Goal: Information Seeking & Learning: Learn about a topic

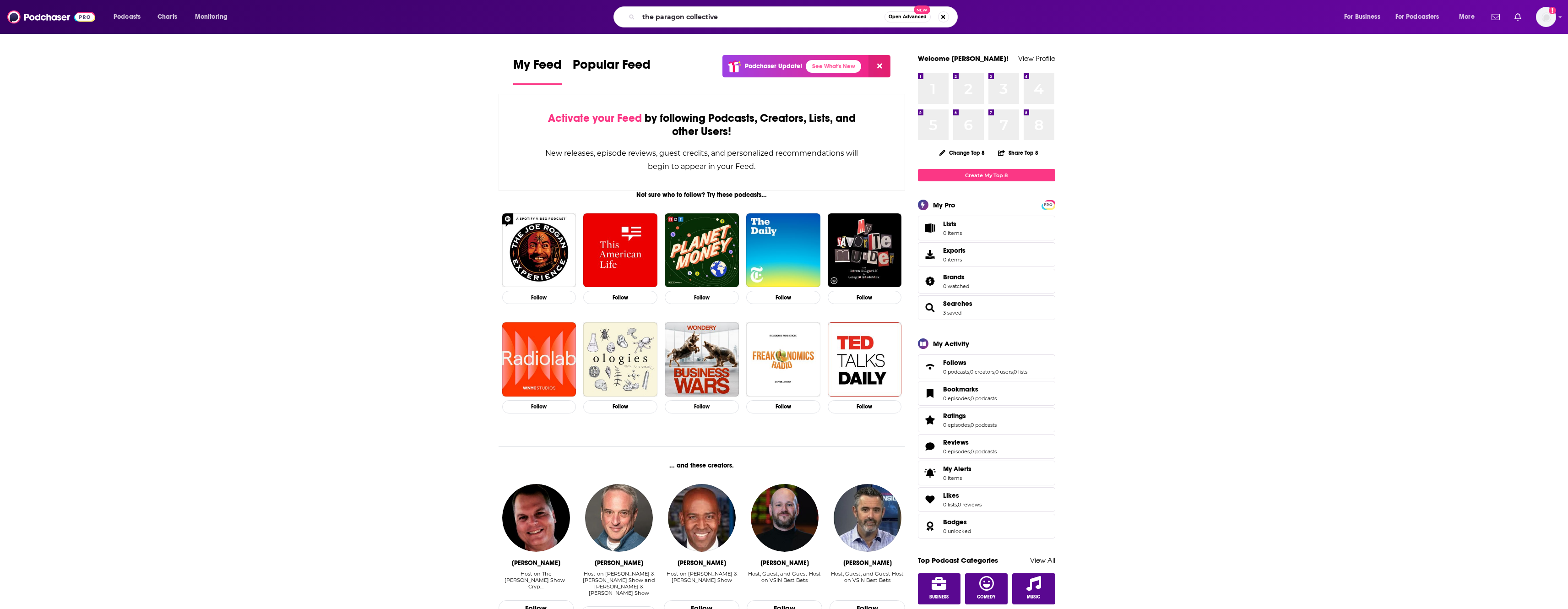
type input "the paragon collective"
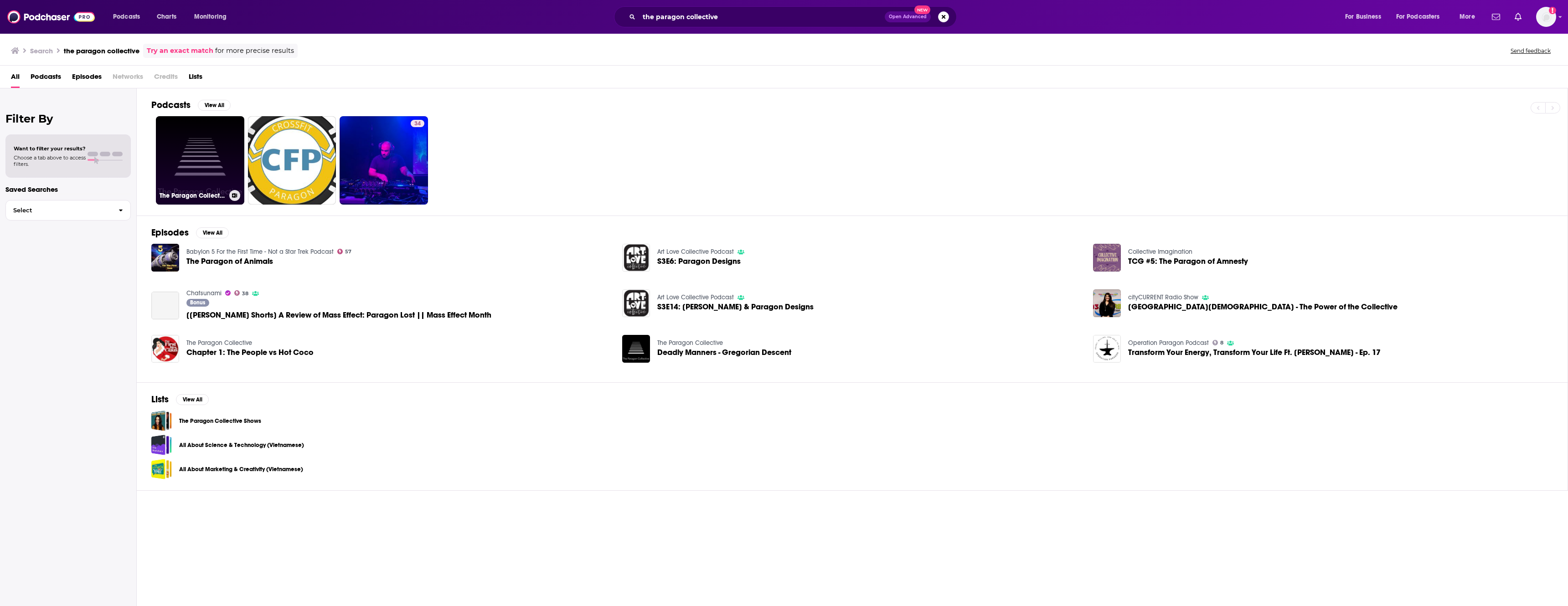
click at [192, 166] on link "The Paragon Collective" at bounding box center [200, 160] width 89 height 89
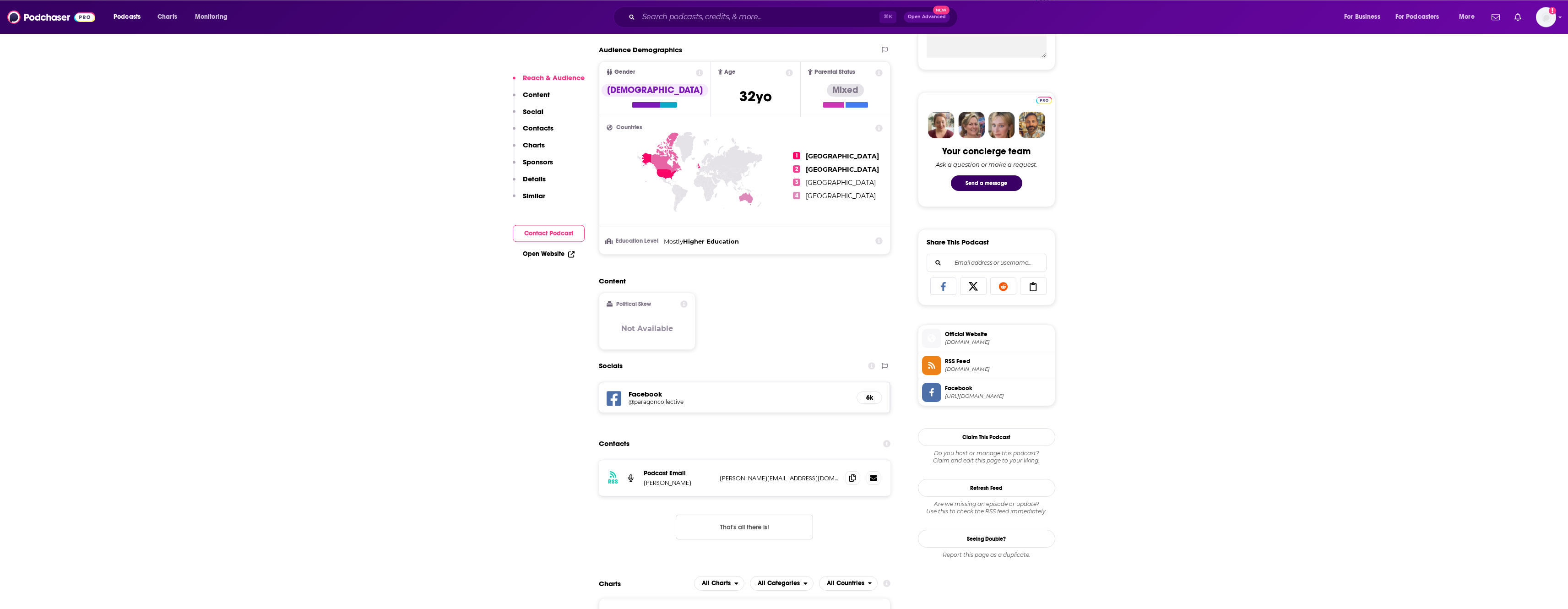
scroll to position [381, 0]
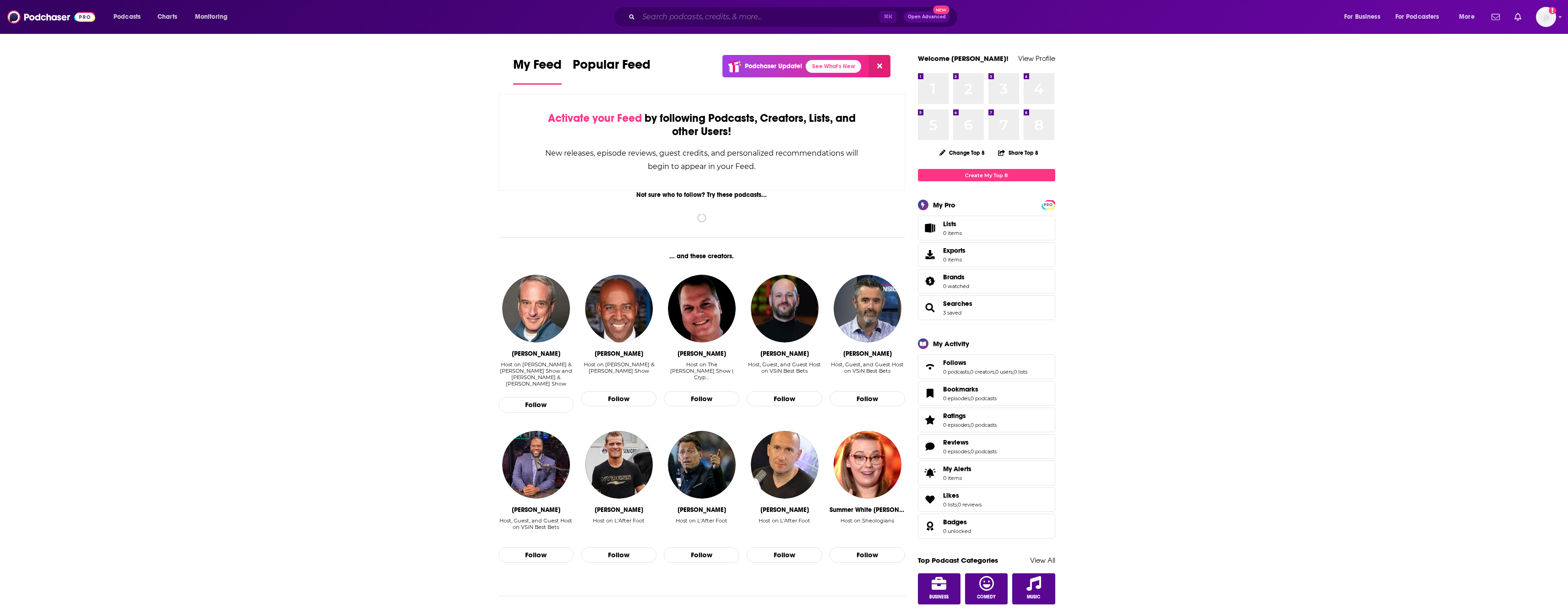
click at [657, 17] on input "Search podcasts, credits, & more..." at bounding box center [759, 16] width 241 height 15
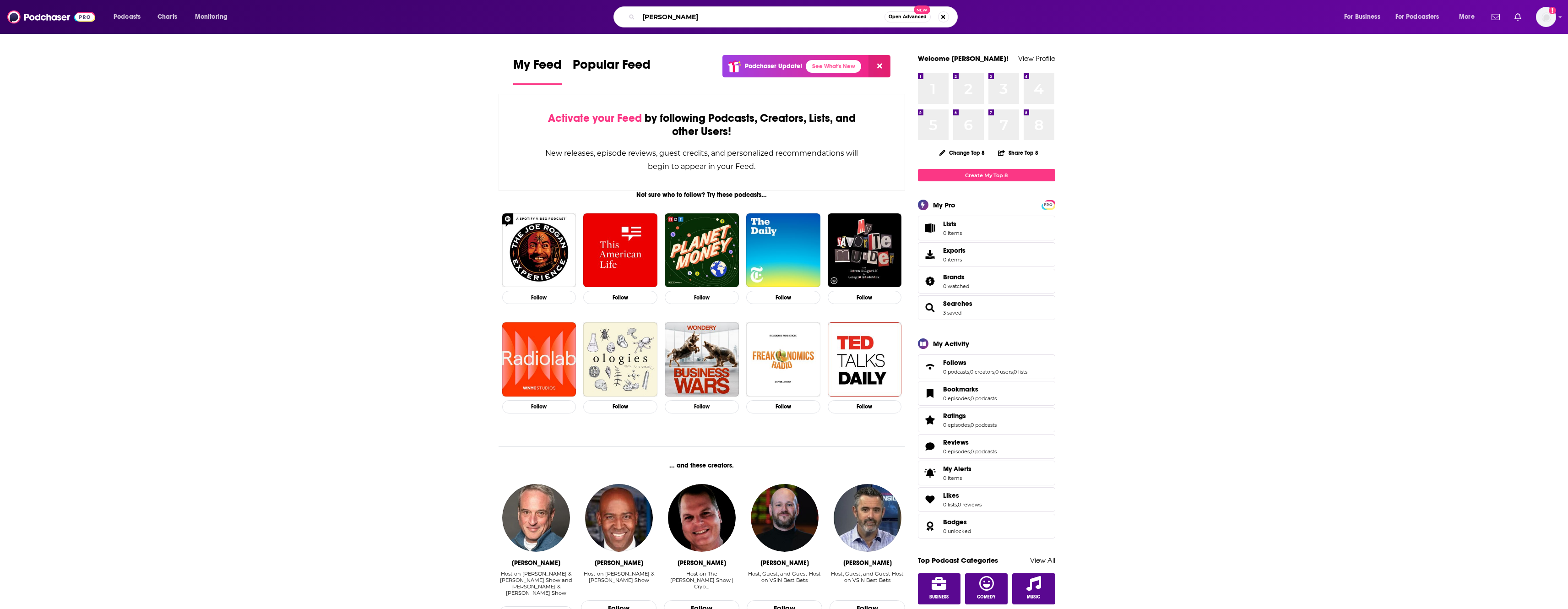
type input "[PERSON_NAME]"
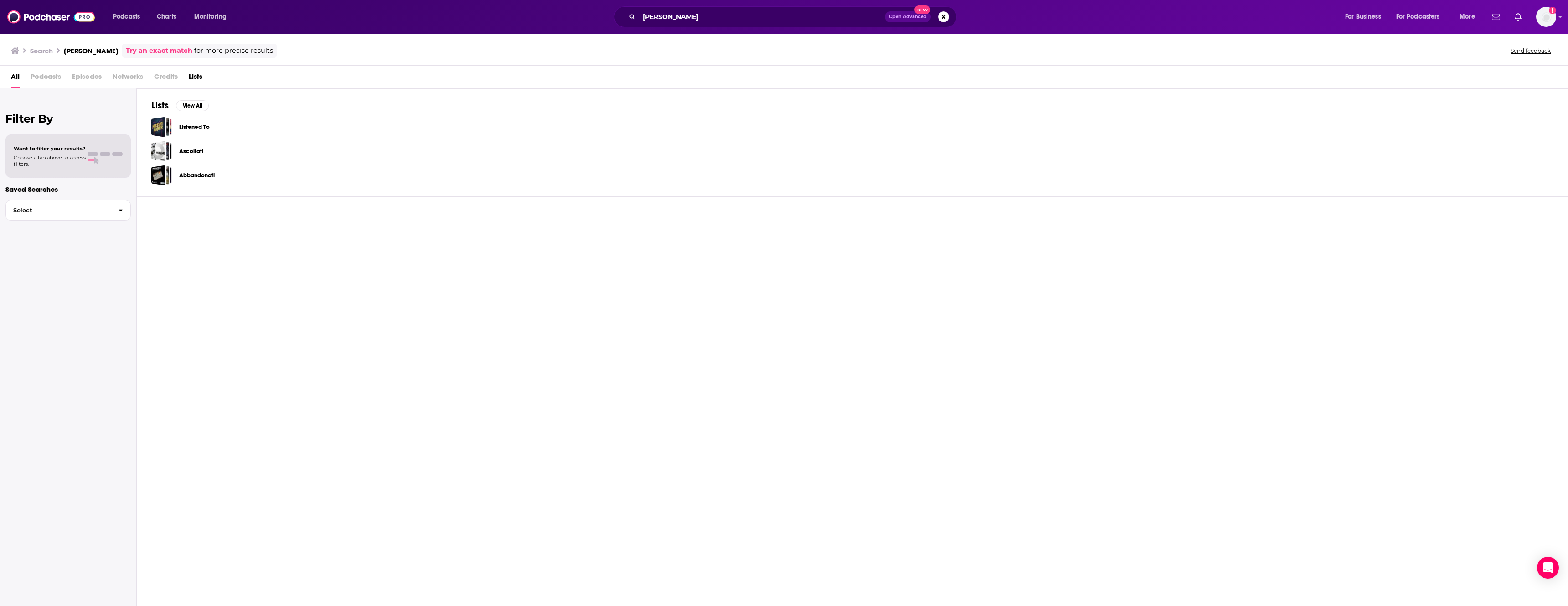
click at [47, 75] on span "Podcasts" at bounding box center [46, 78] width 31 height 19
